Goal: Task Accomplishment & Management: Manage account settings

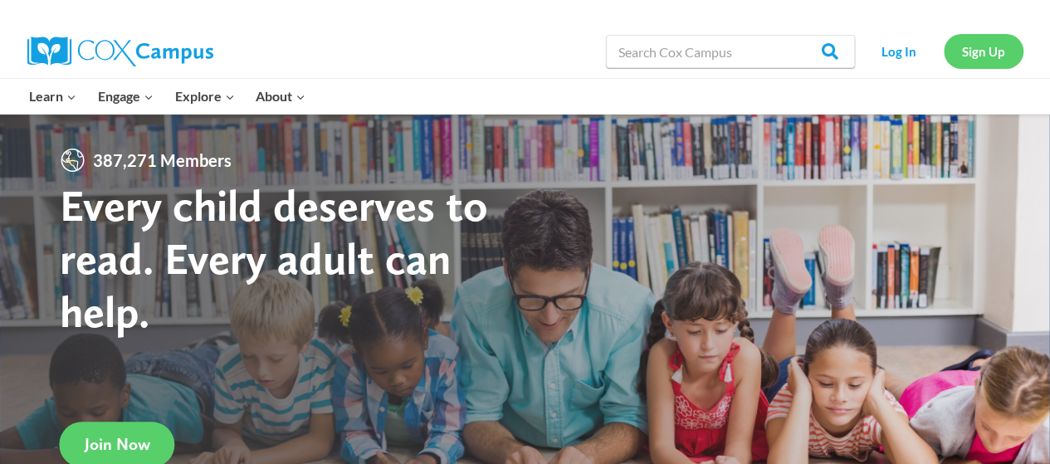
click at [985, 53] on link "Sign Up" at bounding box center [984, 51] width 80 height 34
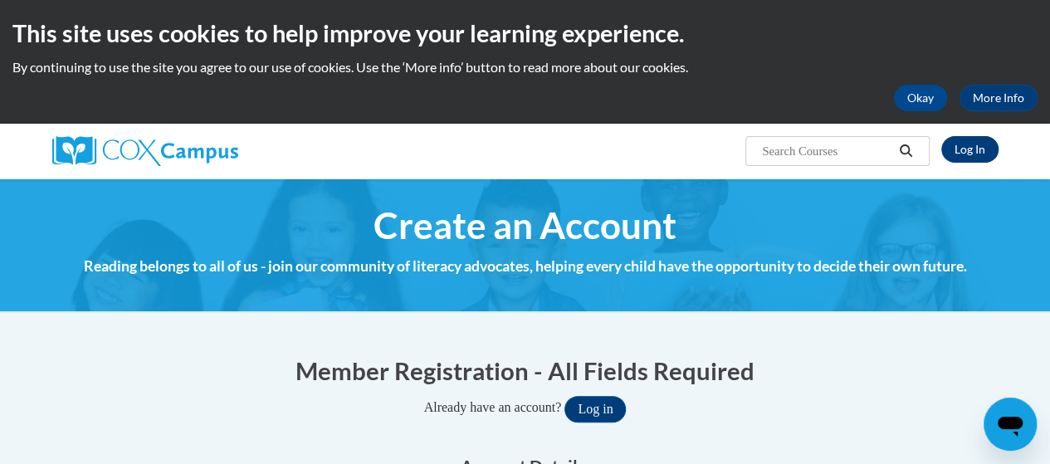
type input "allyson.verbauwhede@trschools.k12.wi.us"
click at [976, 154] on link "Log In" at bounding box center [969, 149] width 57 height 27
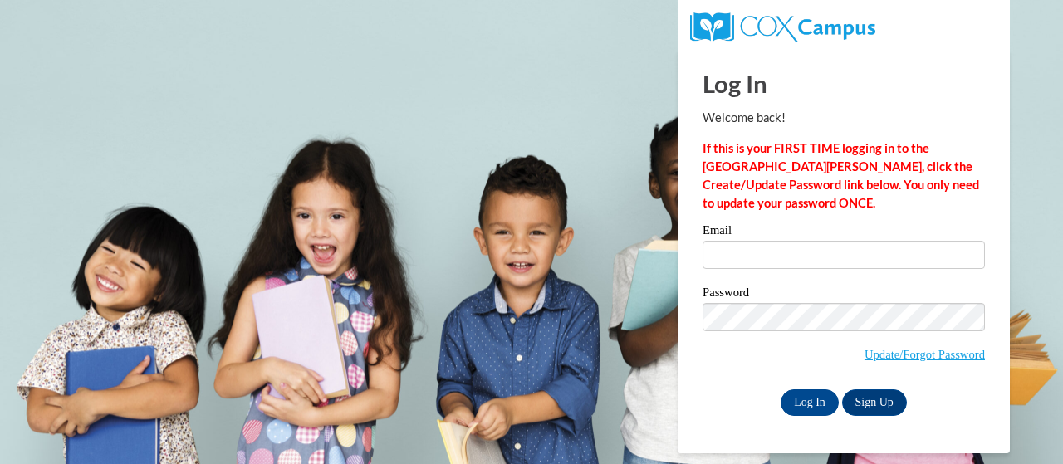
click at [745, 276] on div "Email" at bounding box center [843, 252] width 282 height 57
click at [762, 257] on input "Email" at bounding box center [843, 255] width 282 height 28
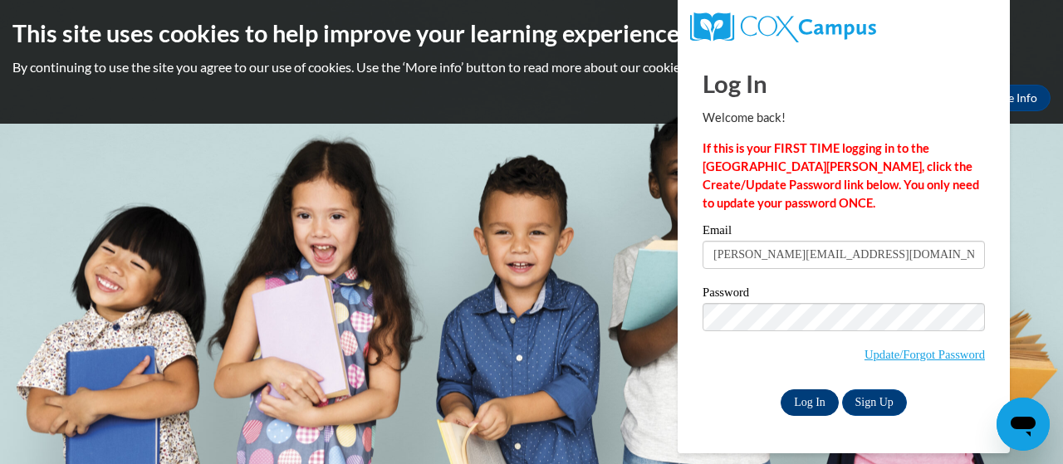
type input "allyson.verbauwhede@trschools.k12.wi.ua"
click at [799, 403] on input "Log In" at bounding box center [809, 402] width 58 height 27
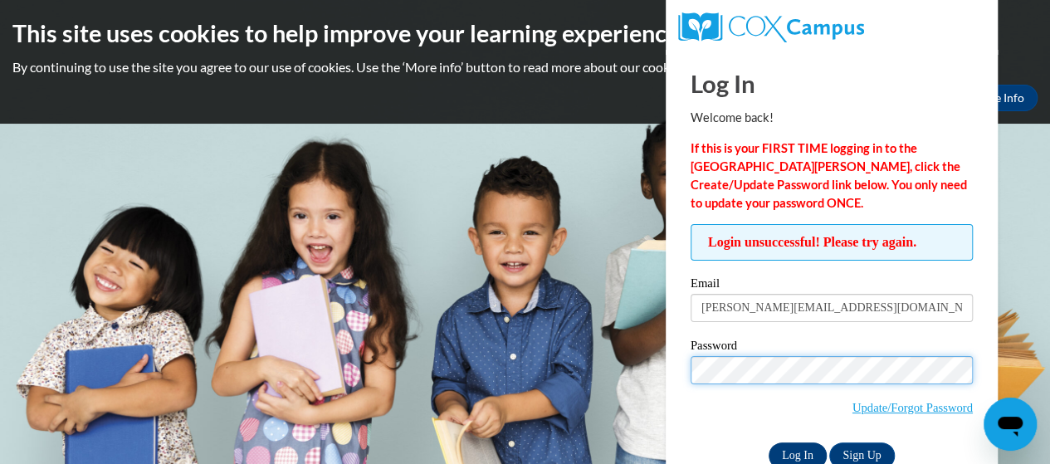
click at [769, 442] on input "Log In" at bounding box center [798, 455] width 58 height 27
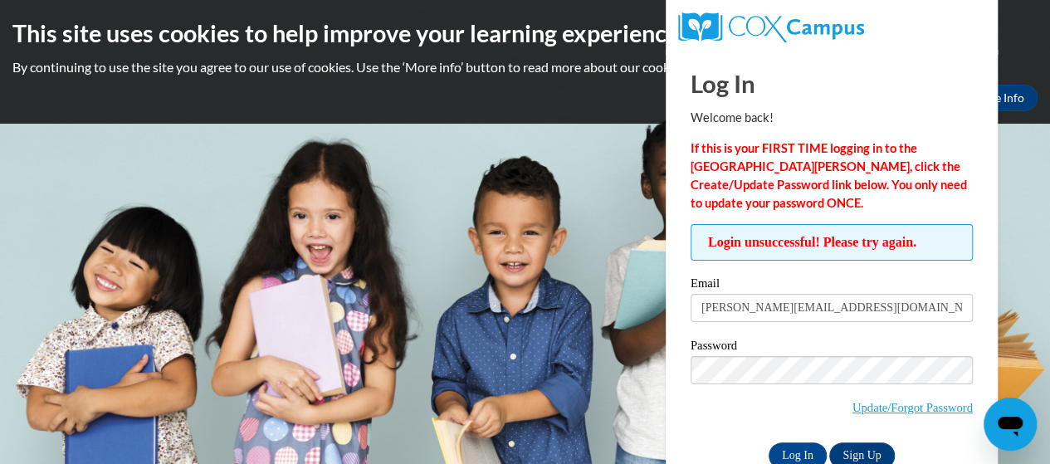
click at [782, 162] on strong "If this is your FIRST TIME logging in to the NEW Cox Campus, click the Create/U…" at bounding box center [829, 175] width 276 height 69
click at [926, 305] on input "allyson.verbauwhede@trschools.k12.wi.ua" at bounding box center [832, 308] width 282 height 28
type input "allyson.verbauwhede@trschools.k12.wi.us"
click at [553, 332] on body "This site uses cookies to help improve your learning experience. By continuing …" at bounding box center [525, 232] width 1050 height 464
click at [799, 450] on input "Log In" at bounding box center [798, 455] width 58 height 27
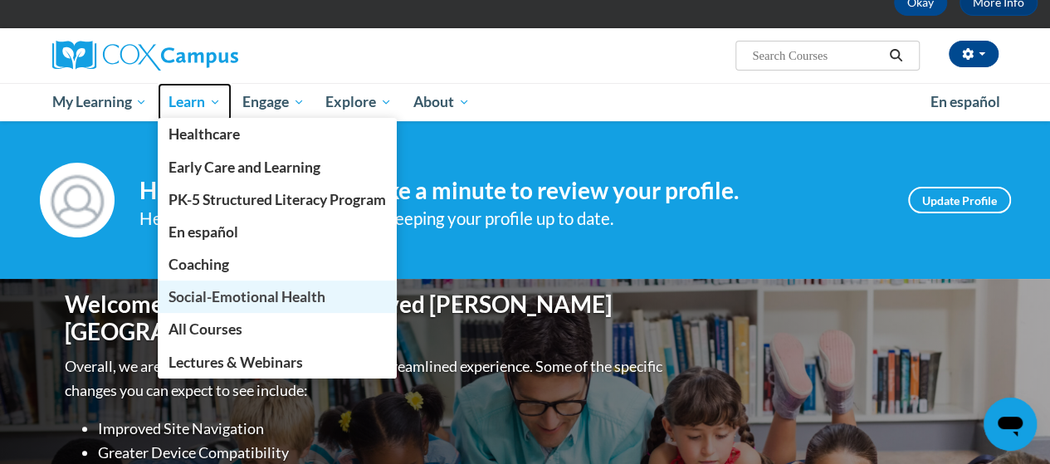
scroll to position [95, 0]
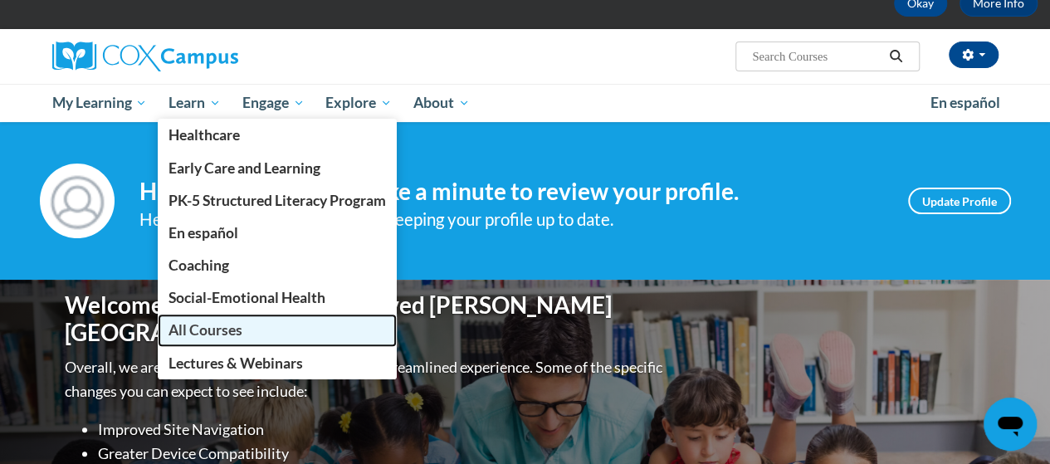
click at [203, 337] on span "All Courses" at bounding box center [206, 329] width 74 height 17
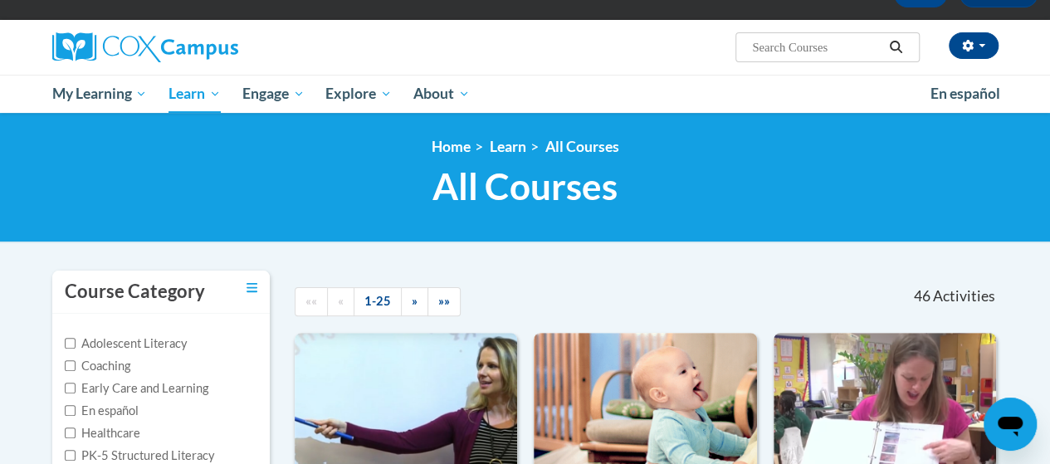
scroll to position [100, 0]
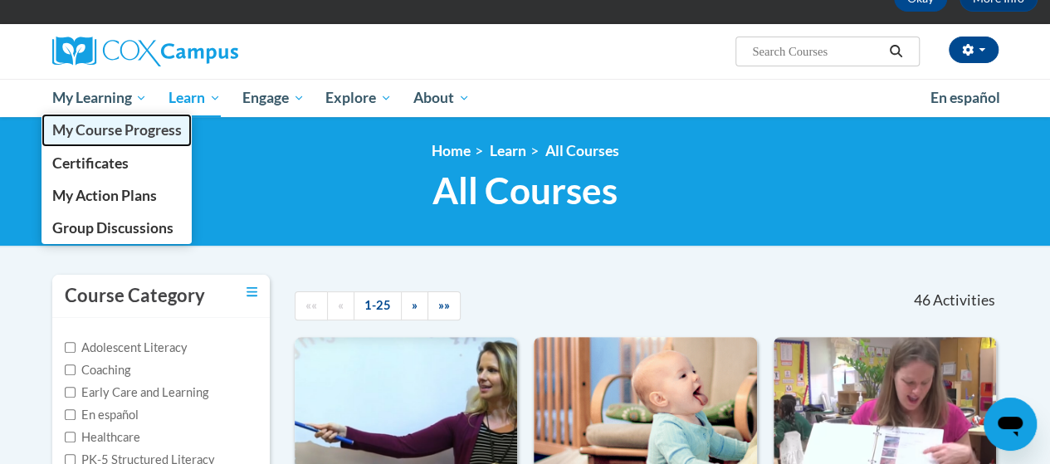
click at [96, 129] on span "My Course Progress" at bounding box center [116, 129] width 130 height 17
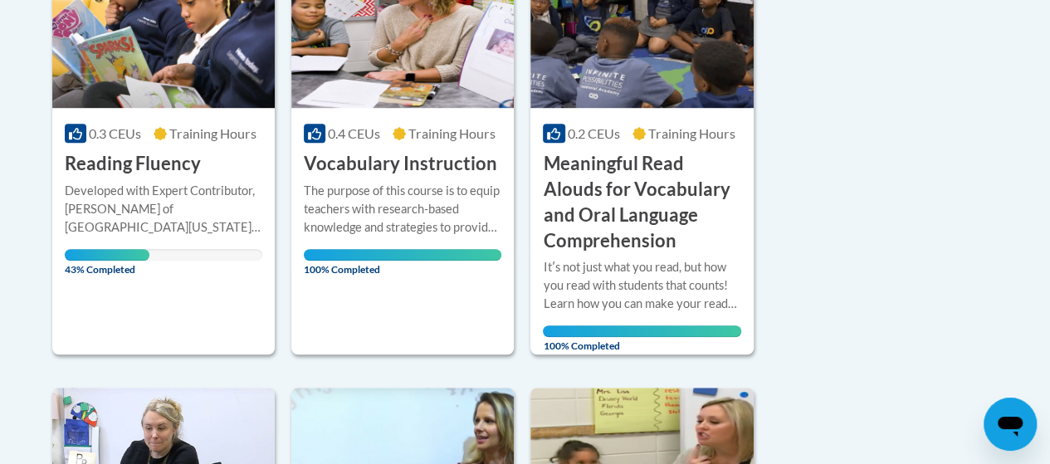
scroll to position [503, 0]
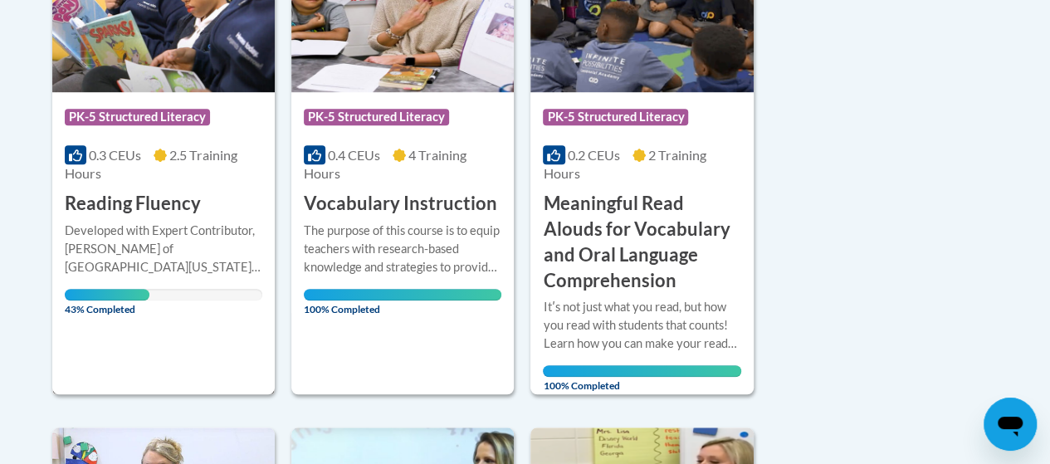
click at [144, 222] on div "Developed with Expert Contributor, Dr. Laura Rhinehart of University California…" at bounding box center [164, 249] width 198 height 55
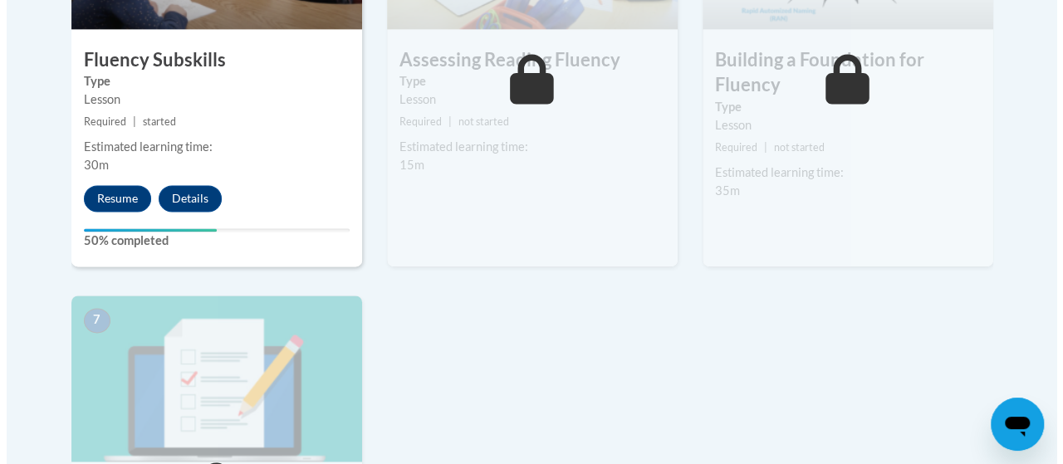
scroll to position [1151, 0]
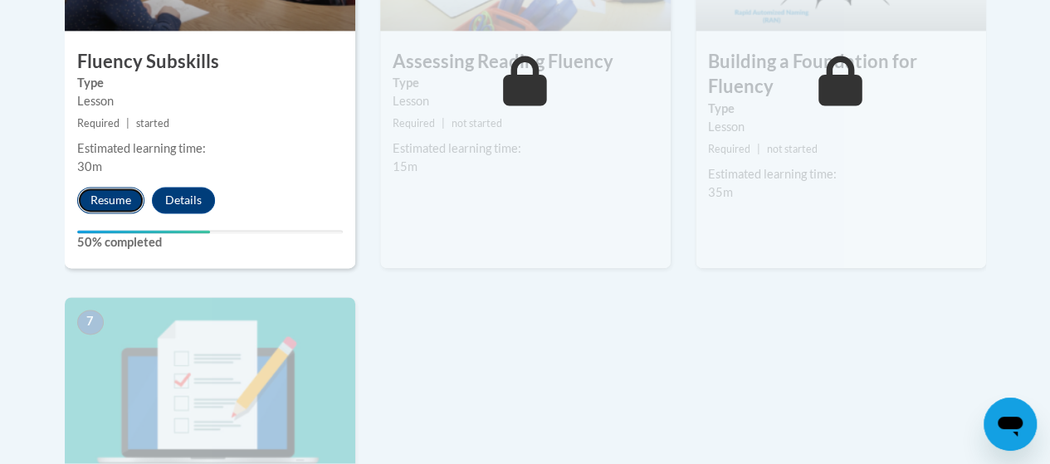
click at [104, 198] on button "Resume" at bounding box center [110, 200] width 67 height 27
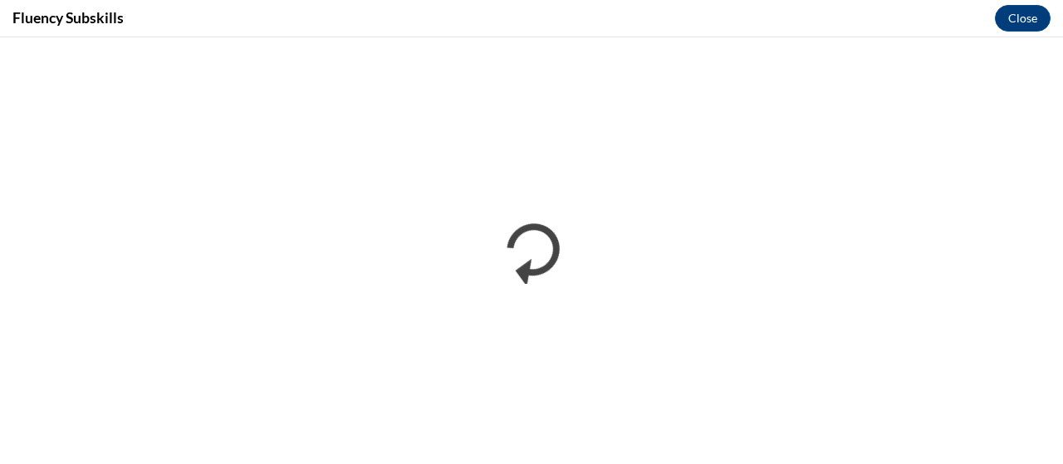
scroll to position [0, 0]
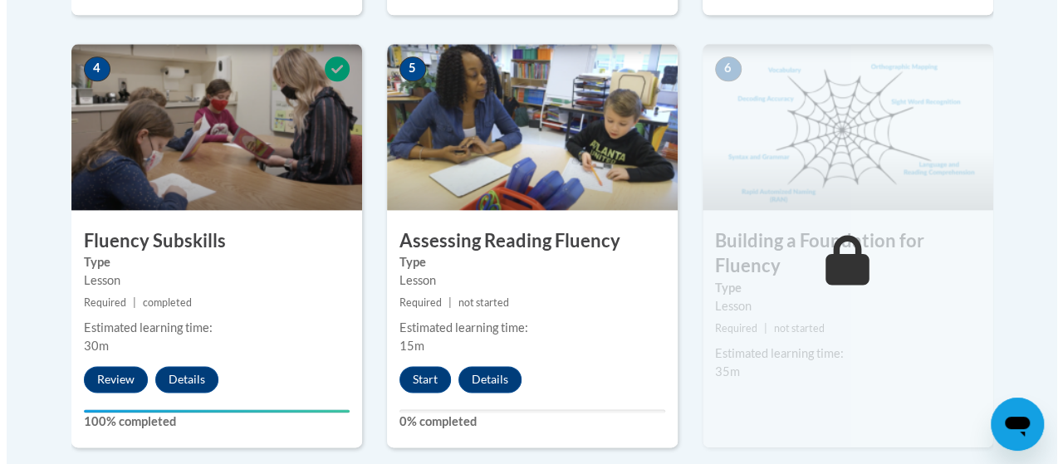
scroll to position [979, 0]
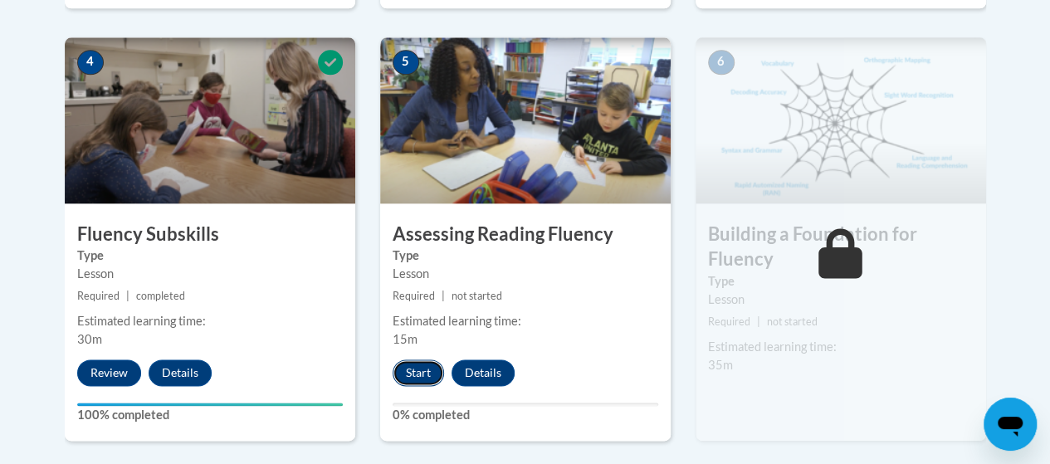
click at [423, 371] on button "Start" at bounding box center [418, 372] width 51 height 27
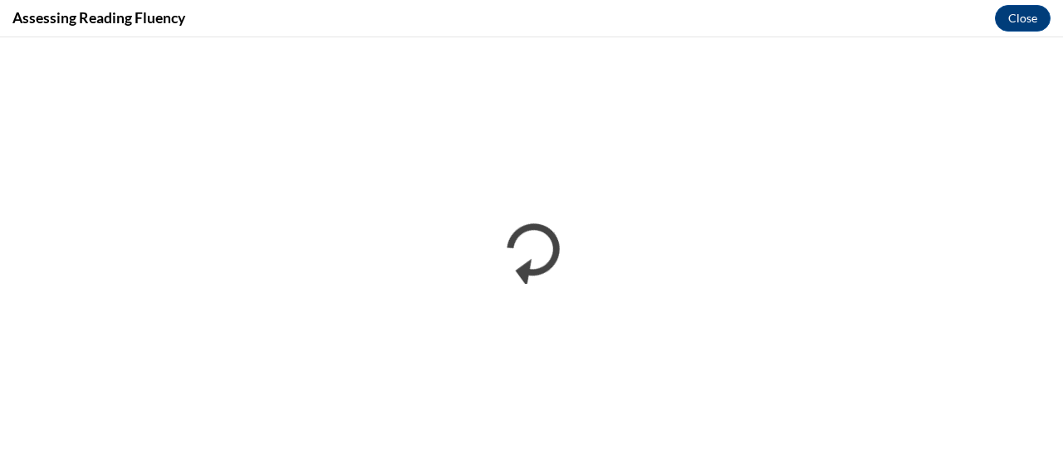
scroll to position [0, 0]
